Goal: Task Accomplishment & Management: Manage account settings

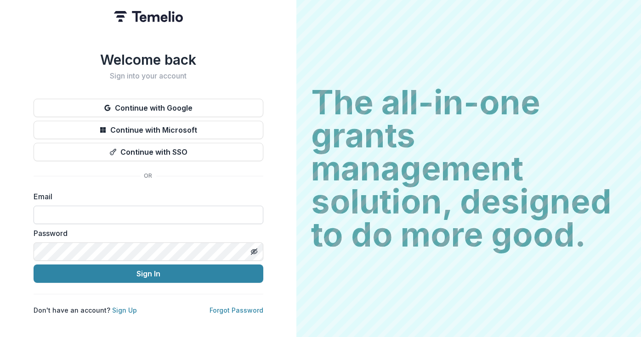
click at [141, 206] on input at bounding box center [149, 215] width 230 height 18
type input "**********"
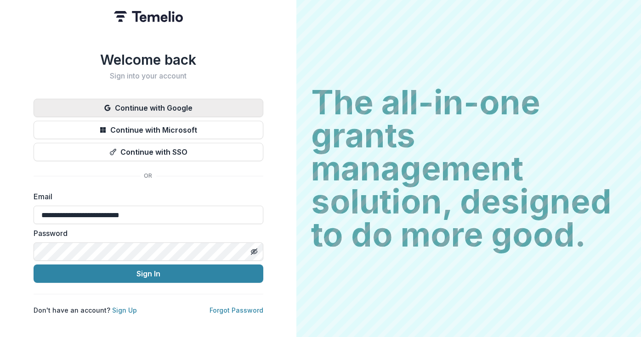
click at [140, 104] on button "Continue with Google" at bounding box center [149, 108] width 230 height 18
click at [166, 106] on button "Continue with Google" at bounding box center [149, 108] width 230 height 18
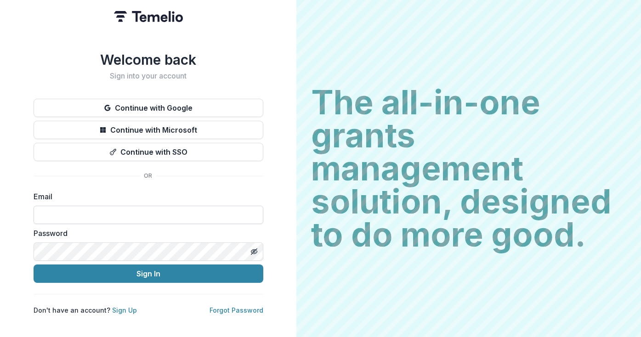
click at [178, 211] on input at bounding box center [149, 215] width 230 height 18
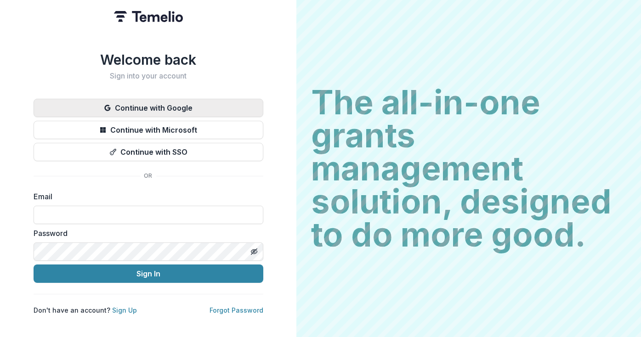
click at [148, 106] on button "Continue with Google" at bounding box center [149, 108] width 230 height 18
